Goal: Transaction & Acquisition: Purchase product/service

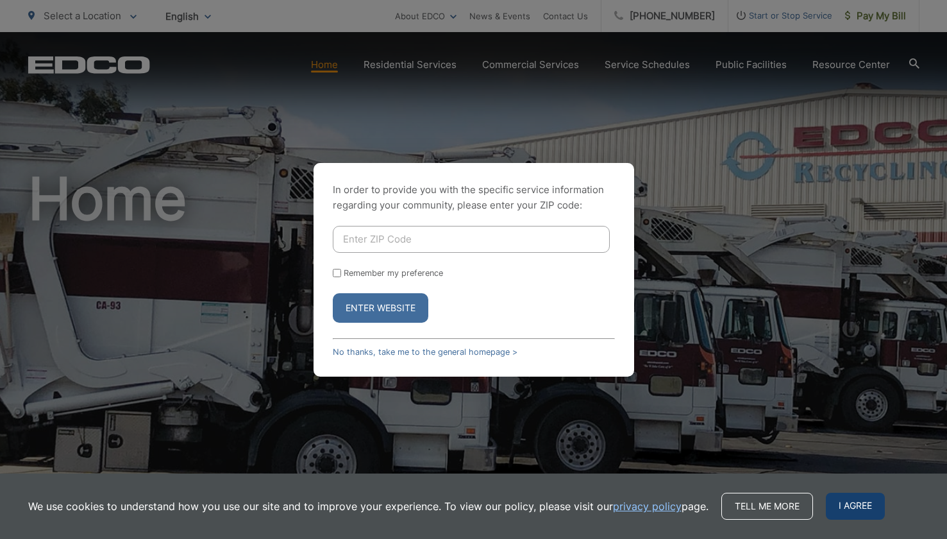
click at [848, 505] on span "I agree" at bounding box center [855, 505] width 59 height 27
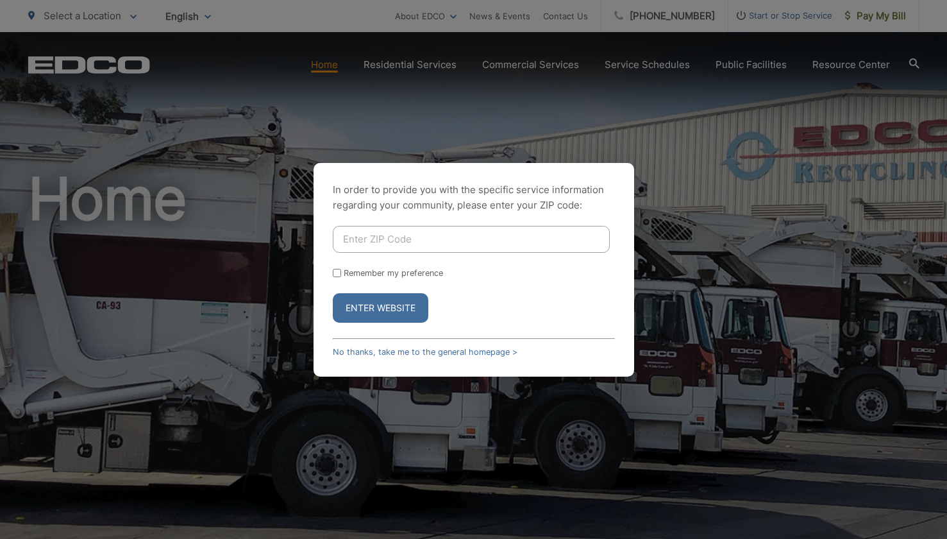
click at [360, 233] on input "Enter ZIP Code" at bounding box center [471, 239] width 277 height 27
type input "92082"
click at [335, 273] on input "Remember my preference" at bounding box center [337, 273] width 8 height 8
checkbox input "true"
click at [394, 317] on button "Enter Website" at bounding box center [381, 307] width 96 height 29
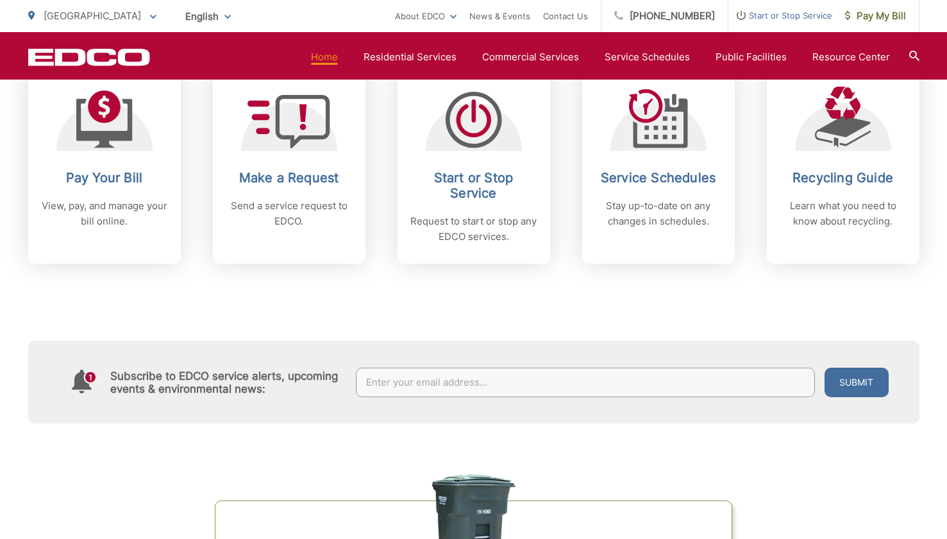
scroll to position [568, 0]
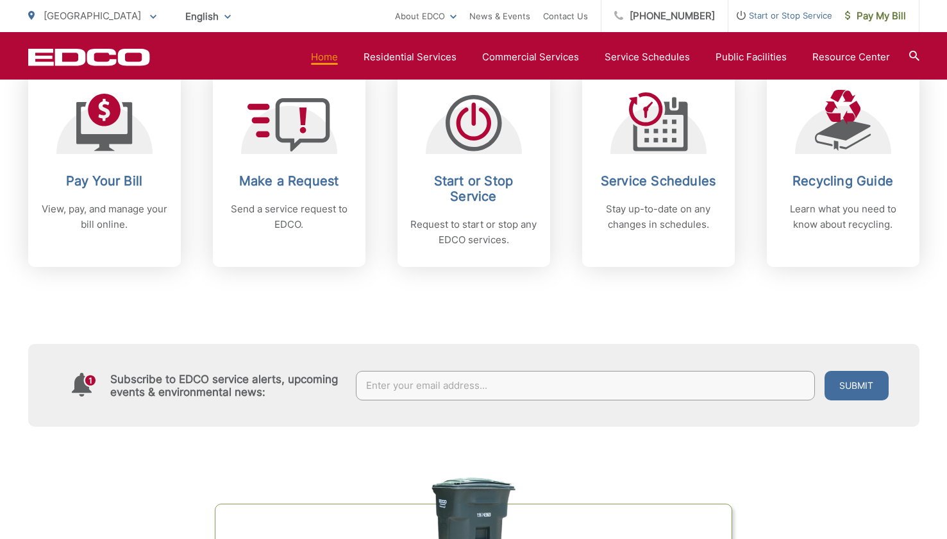
click at [544, 323] on div "Subscribe to EDCO service alerts, upcoming events & environmental news: Submit" at bounding box center [473, 347] width 891 height 160
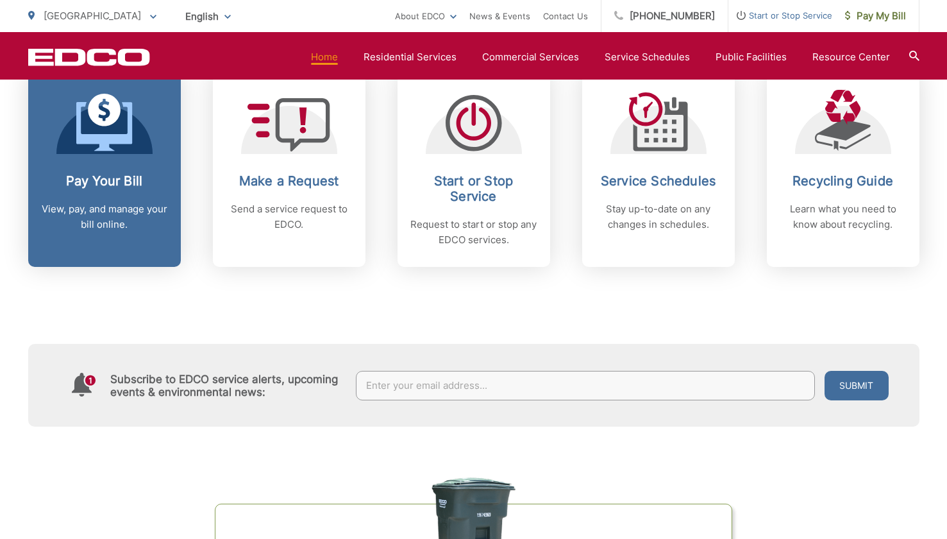
click at [109, 178] on h2 "Pay Your Bill" at bounding box center [104, 180] width 127 height 15
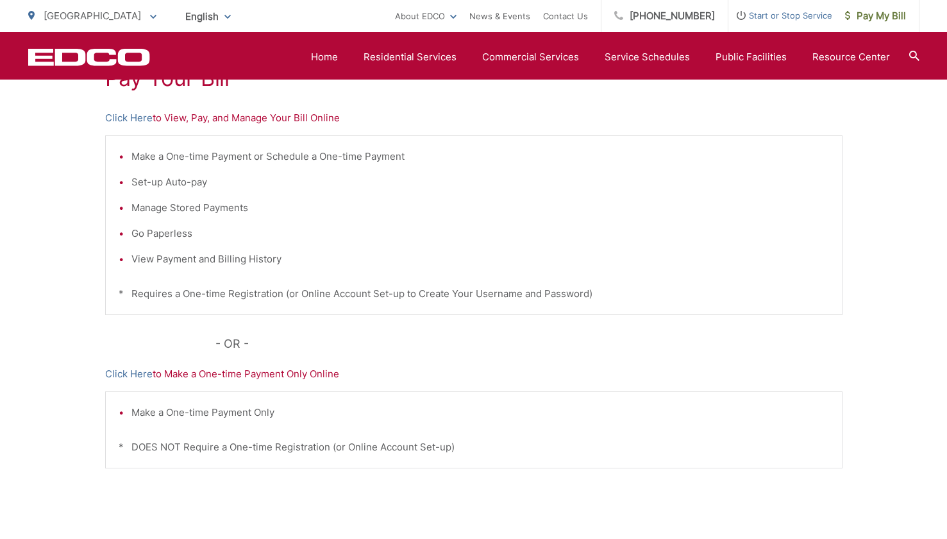
scroll to position [210, 0]
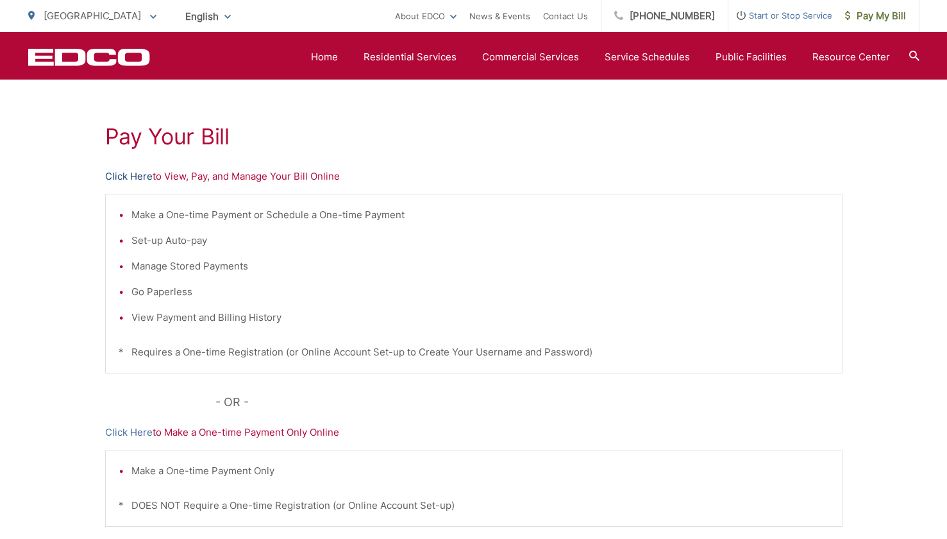
click at [122, 173] on link "Click Here" at bounding box center [128, 176] width 47 height 15
click at [122, 174] on link "Click Here" at bounding box center [128, 176] width 47 height 15
